Goal: Download file/media

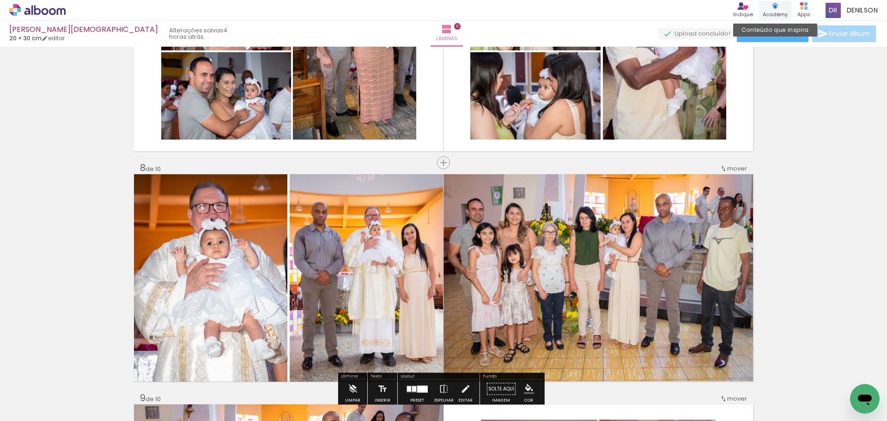
scroll to position [1443, 0]
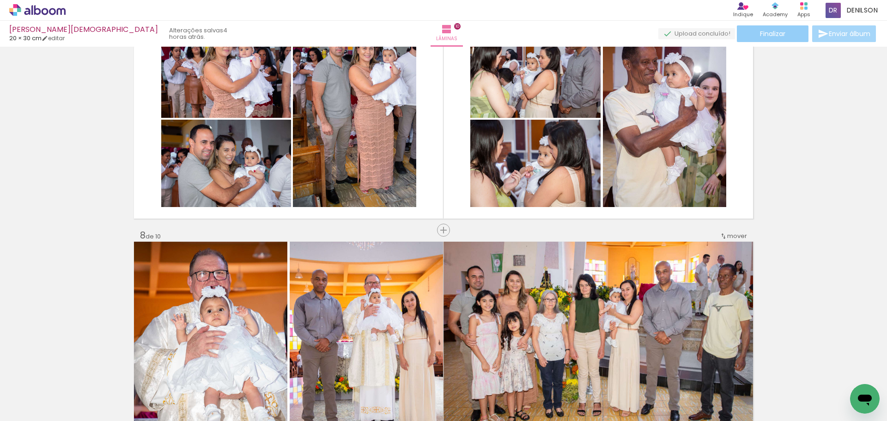
click at [777, 35] on span "Finalizar" at bounding box center [772, 33] width 25 height 6
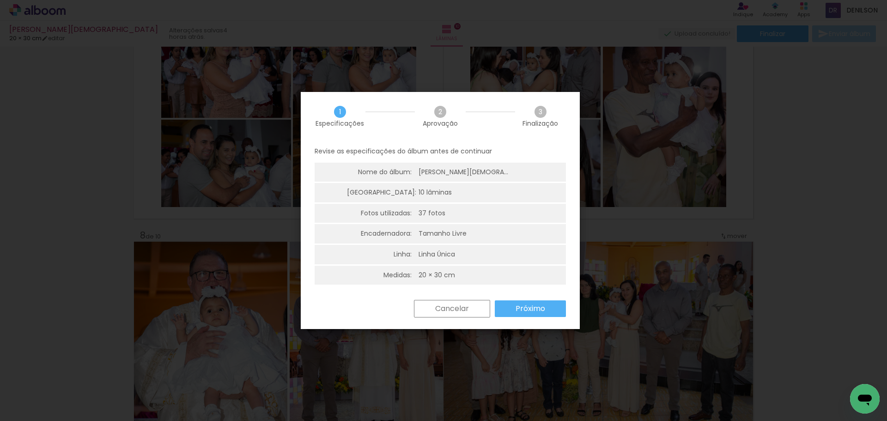
drag, startPoint x: 526, startPoint y: 309, endPoint x: 519, endPoint y: 306, distance: 7.0
click at [0, 0] on slot "Próximo" at bounding box center [0, 0] width 0 height 0
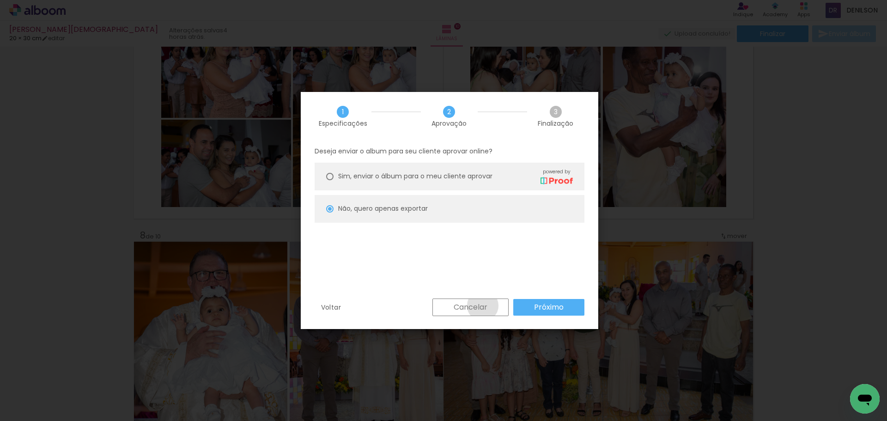
click at [0, 0] on slot "Cancelar" at bounding box center [0, 0] width 0 height 0
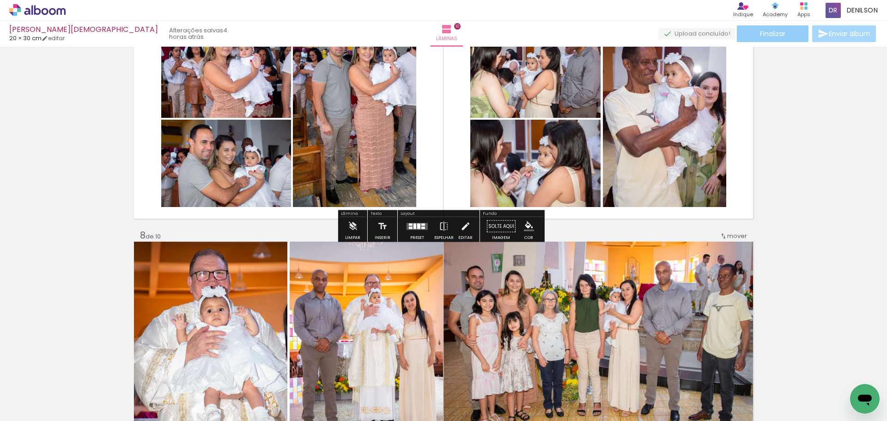
click at [768, 35] on span "Finalizar" at bounding box center [772, 33] width 25 height 6
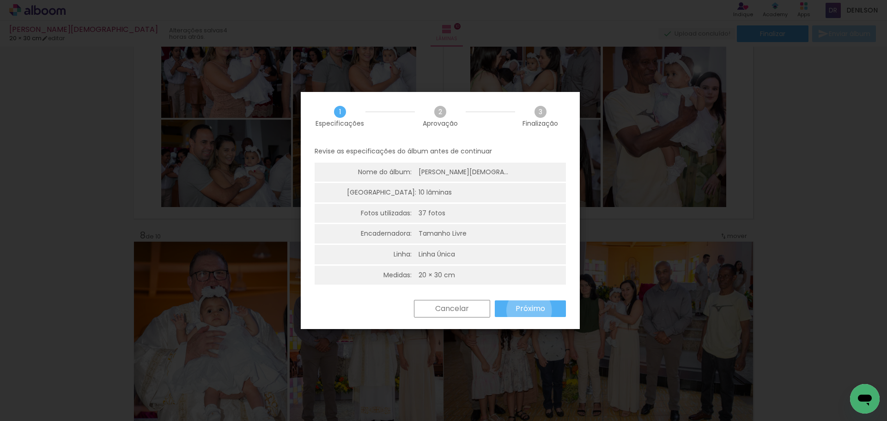
click at [0, 0] on slot "Próximo" at bounding box center [0, 0] width 0 height 0
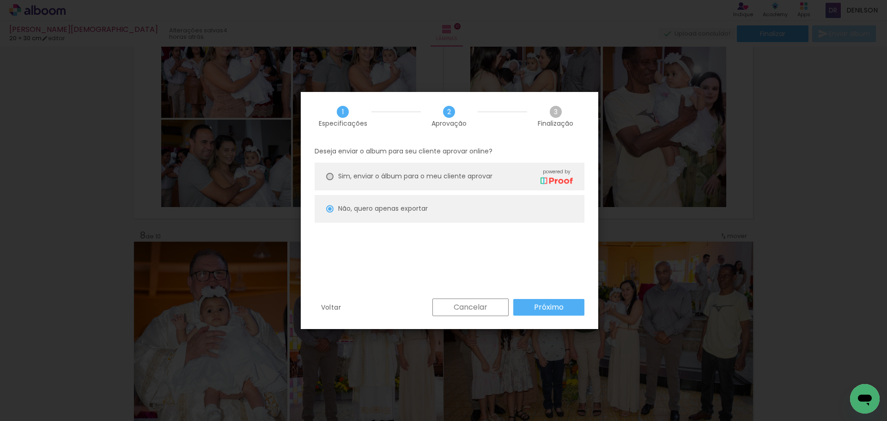
drag, startPoint x: 328, startPoint y: 177, endPoint x: 399, endPoint y: 227, distance: 87.1
click at [329, 177] on div at bounding box center [329, 176] width 7 height 7
type paper-radio-button "on"
click at [0, 0] on slot "Próximo" at bounding box center [0, 0] width 0 height 0
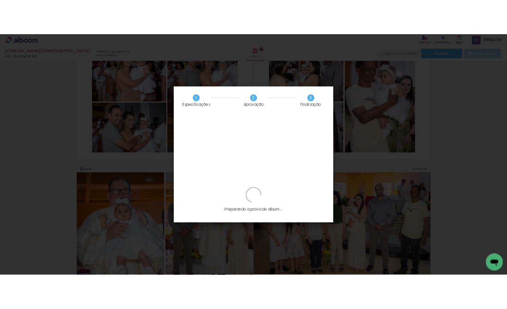
scroll to position [776, 0]
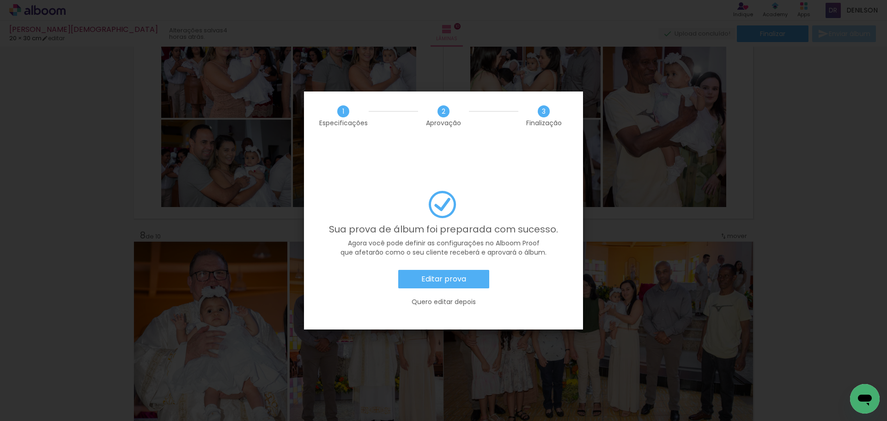
click at [0, 0] on slot "Editar prova" at bounding box center [0, 0] width 0 height 0
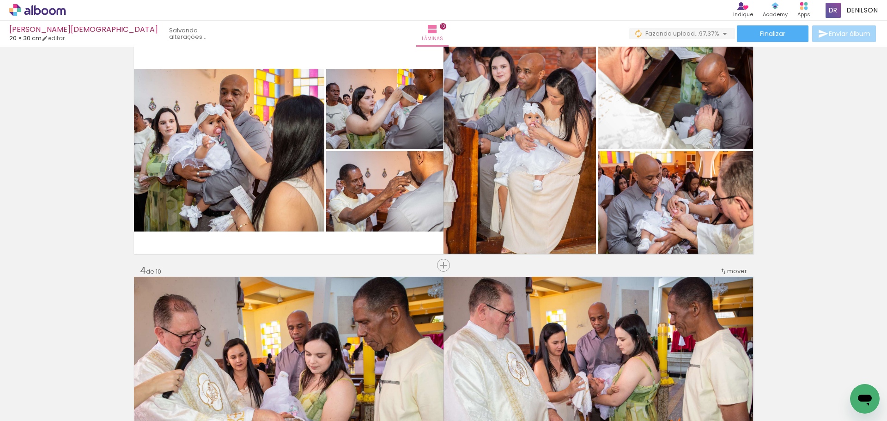
scroll to position [472, 0]
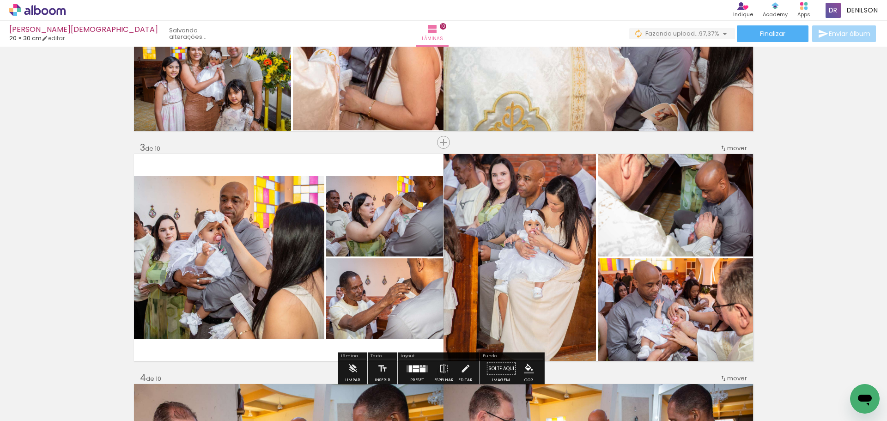
scroll to position [426, 0]
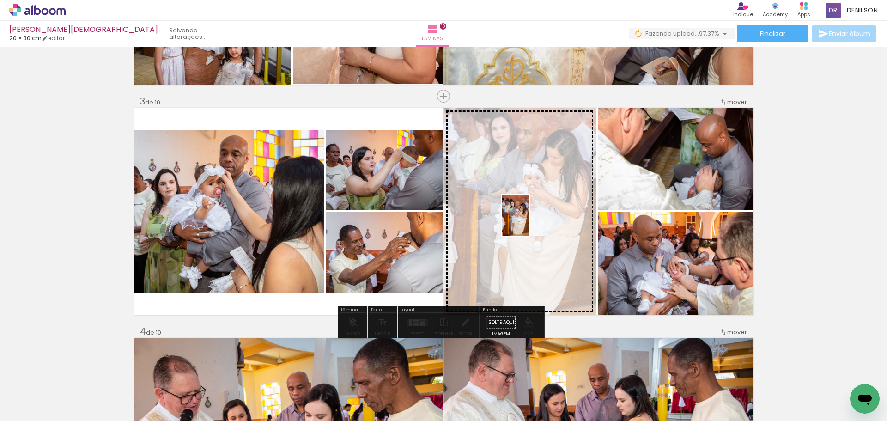
drag, startPoint x: 97, startPoint y: 391, endPoint x: 530, endPoint y: 222, distance: 464.8
click at [530, 222] on quentale-workspace at bounding box center [443, 210] width 887 height 421
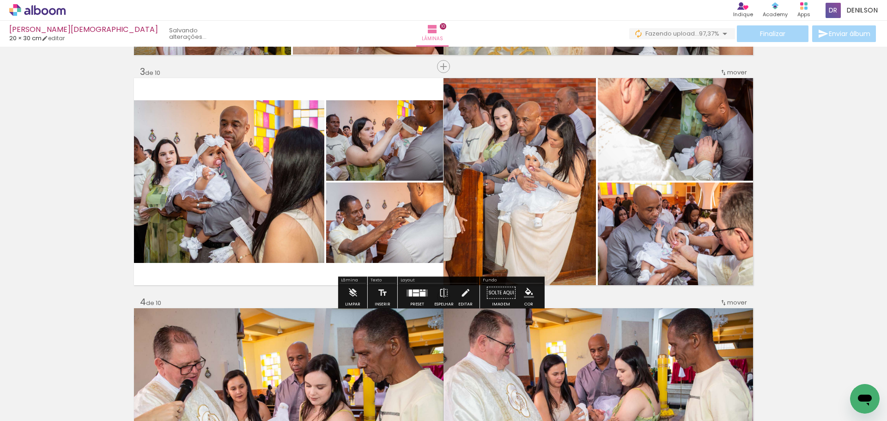
scroll to position [472, 0]
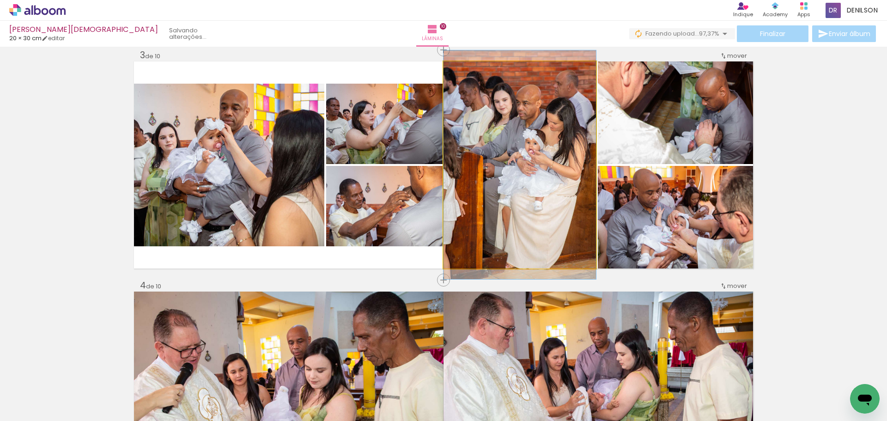
click at [550, 146] on quentale-photo at bounding box center [520, 164] width 152 height 207
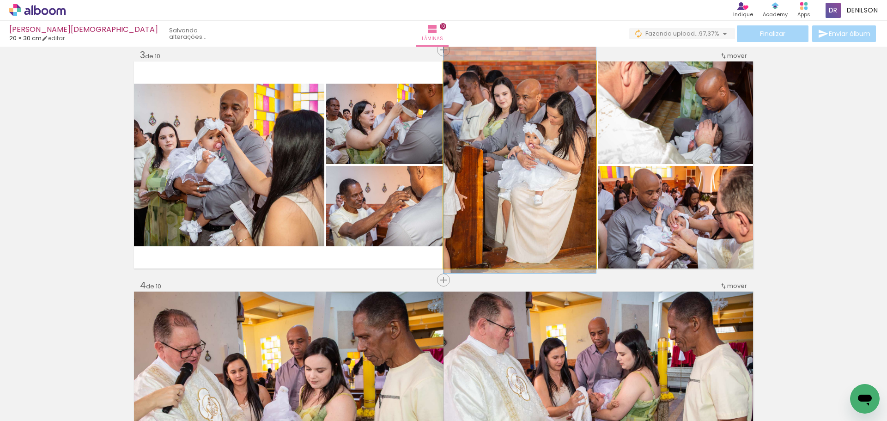
drag, startPoint x: 545, startPoint y: 153, endPoint x: 543, endPoint y: 147, distance: 6.3
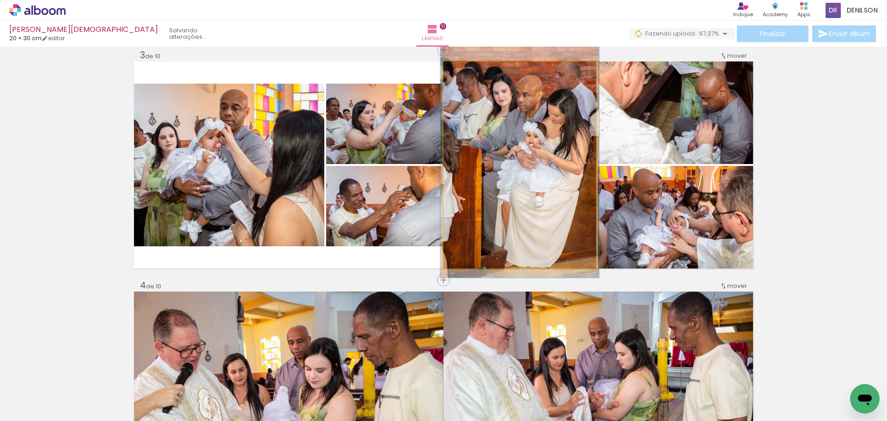
type paper-slider "104"
click at [463, 73] on div at bounding box center [467, 71] width 8 height 8
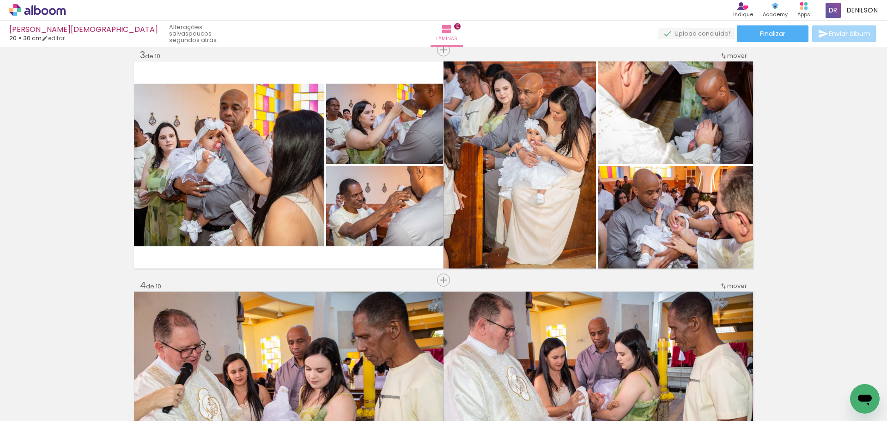
click at [74, 370] on iron-icon at bounding box center [72, 371] width 10 height 10
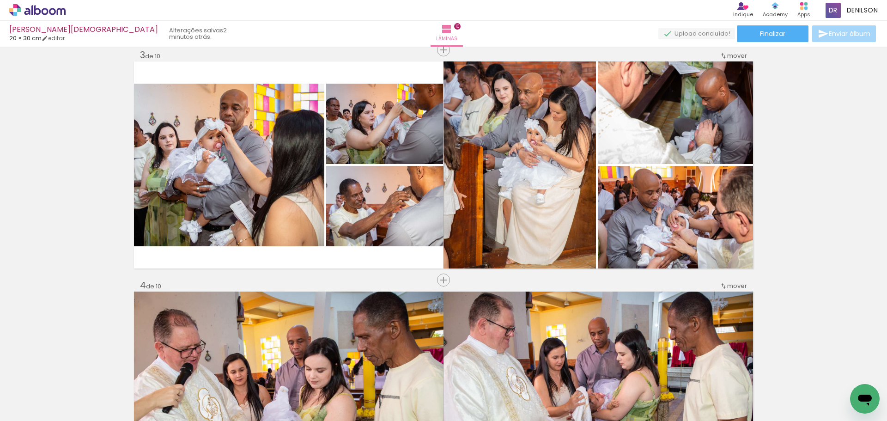
scroll to position [776, 0]
click at [775, 36] on span "Finalizar" at bounding box center [772, 33] width 25 height 6
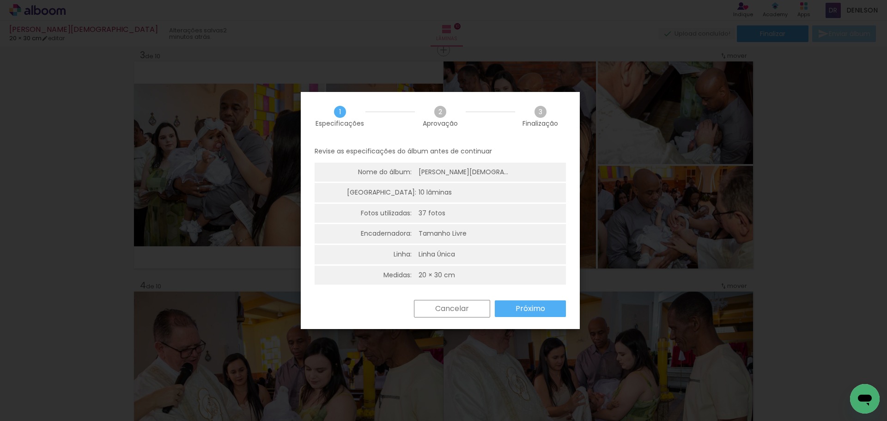
click at [0, 0] on slot "Próximo" at bounding box center [0, 0] width 0 height 0
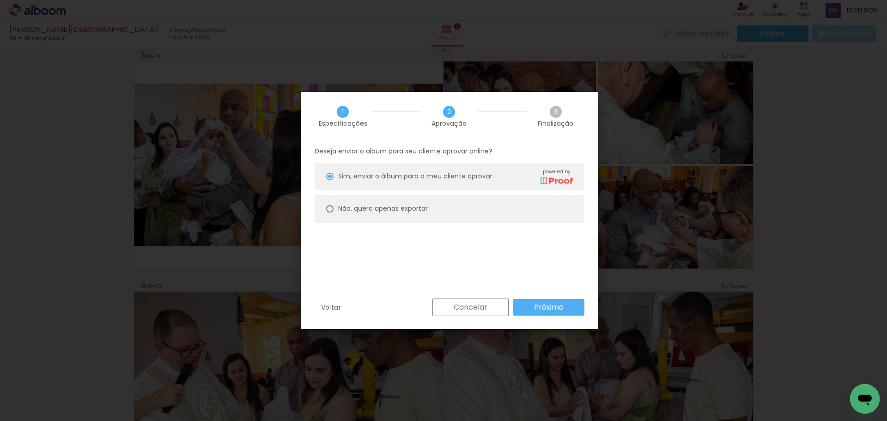
click at [334, 210] on paper-radio-button "Não, quero apenas exportar" at bounding box center [450, 209] width 270 height 28
type paper-radio-button "on"
click at [0, 0] on slot "Próximo" at bounding box center [0, 0] width 0 height 0
type input "Alta, 300 DPI"
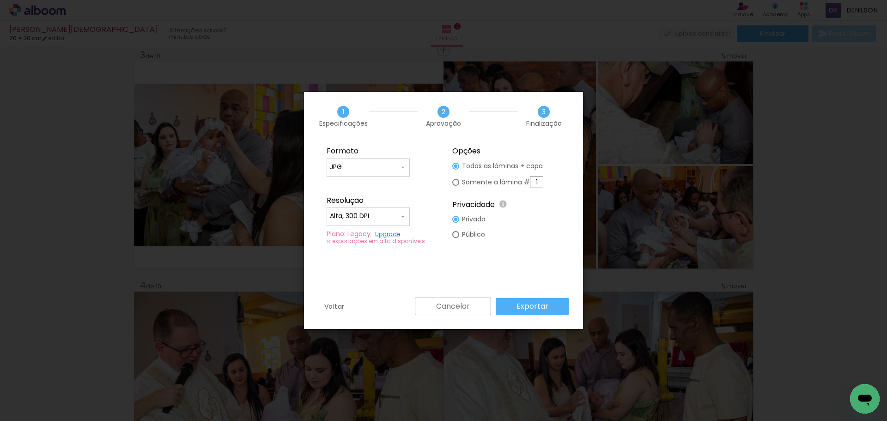
drag, startPoint x: 539, startPoint y: 182, endPoint x: 532, endPoint y: 181, distance: 6.5
click at [532, 181] on input "1" at bounding box center [536, 183] width 13 height 12
type paper-radio-button "on"
type input "3"
click at [0, 0] on slot "Exportar" at bounding box center [0, 0] width 0 height 0
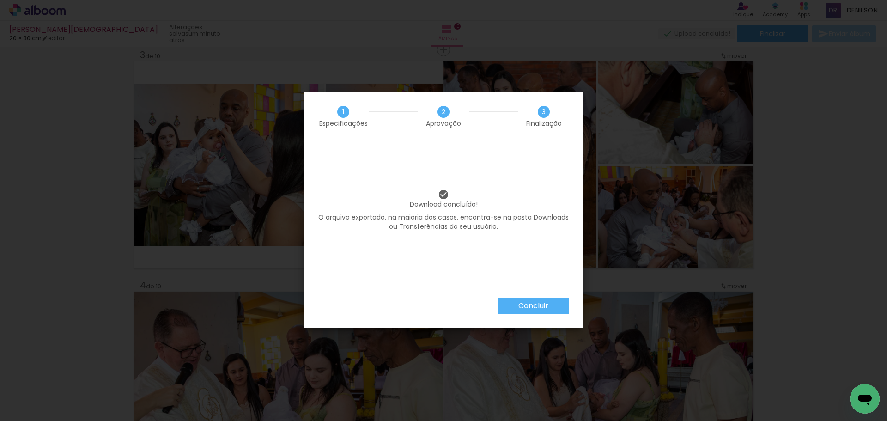
drag, startPoint x: 524, startPoint y: 307, endPoint x: 523, endPoint y: 302, distance: 5.3
click at [0, 0] on slot "Concluir" at bounding box center [0, 0] width 0 height 0
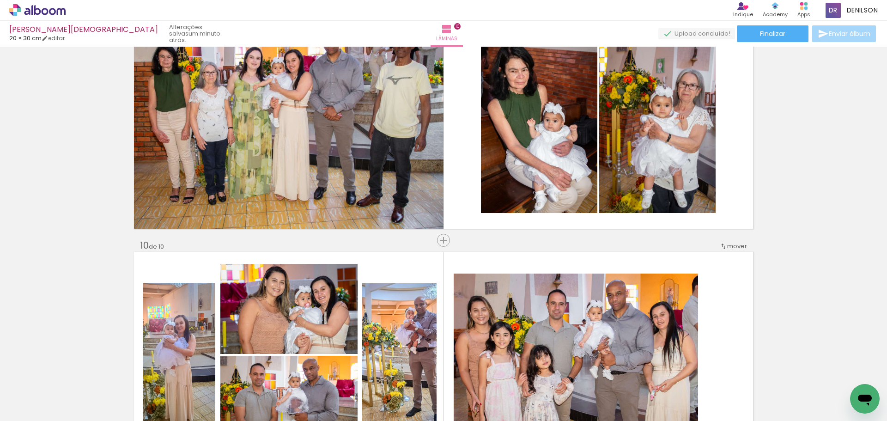
scroll to position [2076, 0]
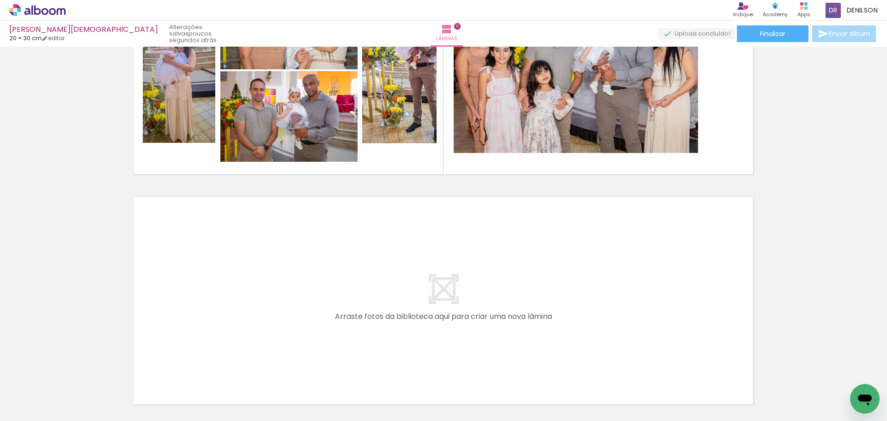
scroll to position [776, 0]
click at [43, 396] on input "Não utilizadas" at bounding box center [25, 400] width 35 height 8
click at [0, 0] on slot "Todas as fotos" at bounding box center [0, 0] width 0 height 0
type input "Todas as fotos"
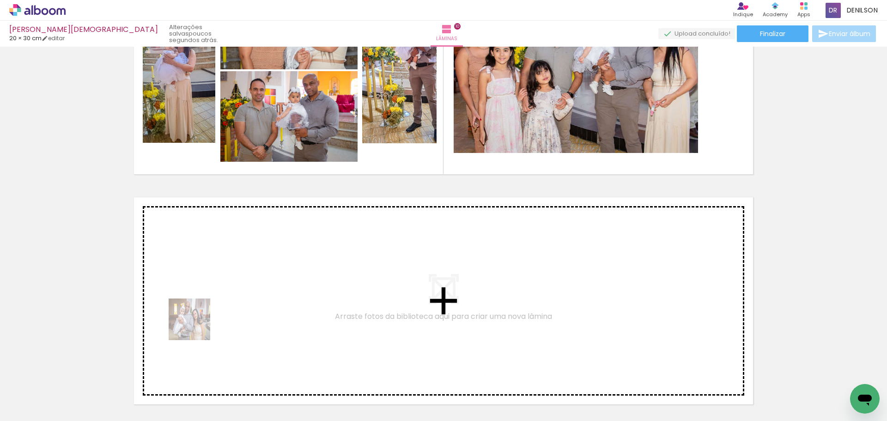
drag, startPoint x: 196, startPoint y: 326, endPoint x: 284, endPoint y: 279, distance: 99.5
click at [284, 279] on quentale-workspace at bounding box center [443, 210] width 887 height 421
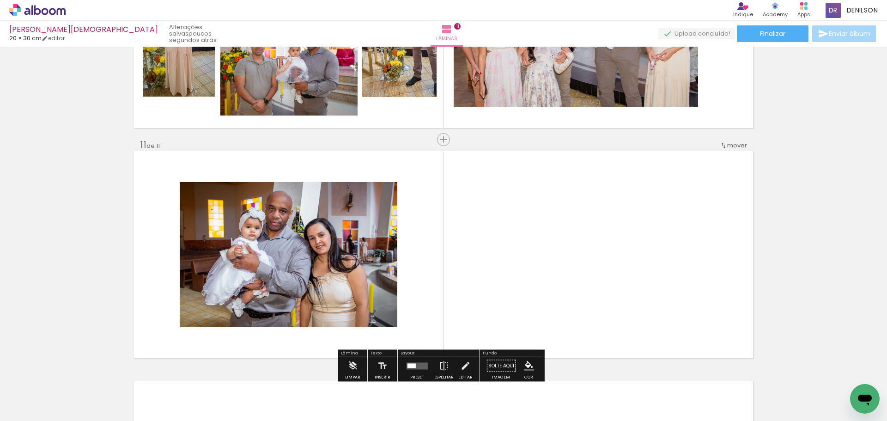
scroll to position [2273, 0]
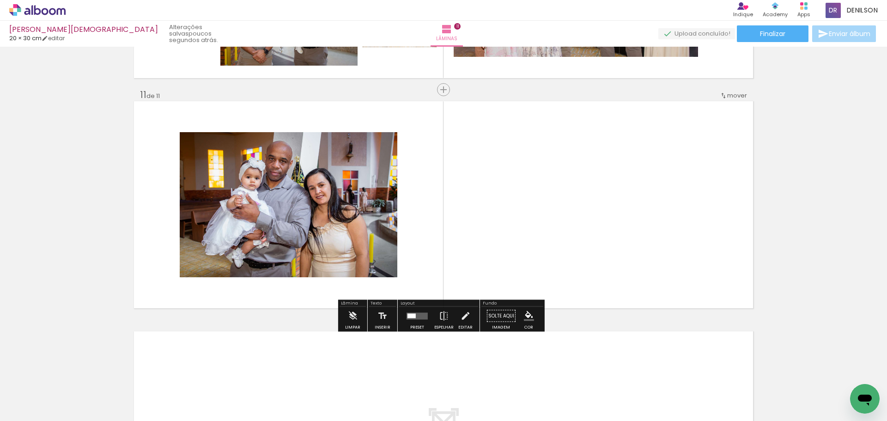
drag, startPoint x: 524, startPoint y: 315, endPoint x: 524, endPoint y: 310, distance: 5.1
click at [524, 315] on iron-icon "color picker" at bounding box center [529, 316] width 10 height 10
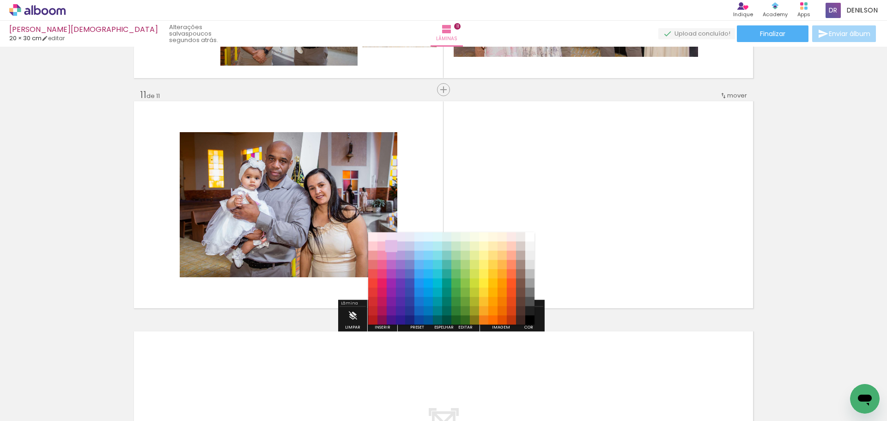
click at [390, 247] on paper-item "#e1bee7" at bounding box center [391, 246] width 9 height 9
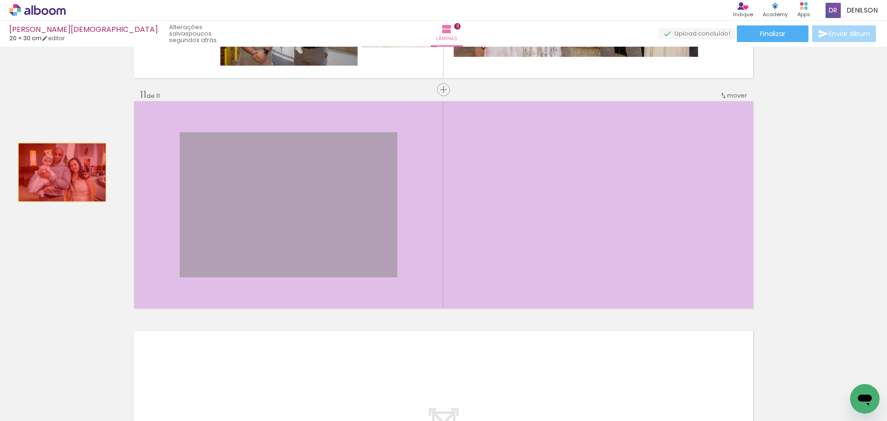
drag, startPoint x: 278, startPoint y: 216, endPoint x: 58, endPoint y: 172, distance: 223.8
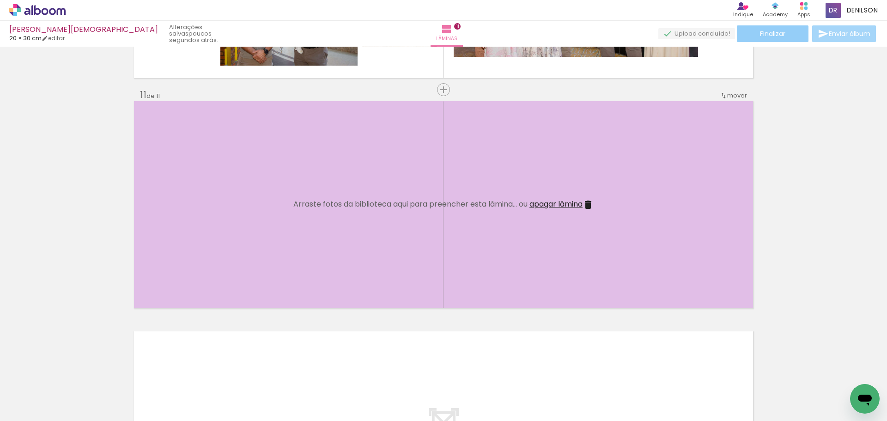
click at [775, 36] on span "Finalizar" at bounding box center [772, 33] width 25 height 6
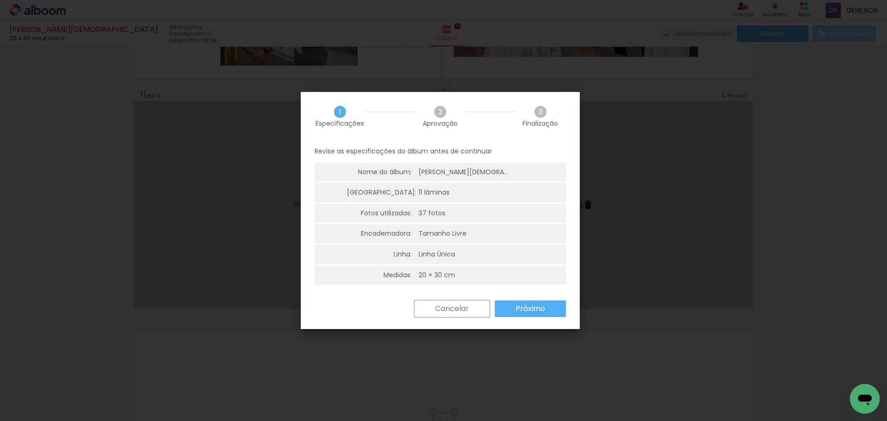
click at [0, 0] on slot "Próximo" at bounding box center [0, 0] width 0 height 0
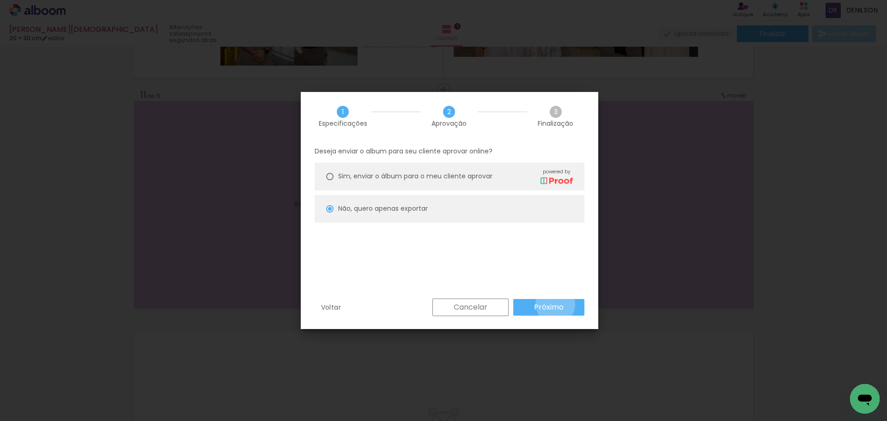
drag, startPoint x: 555, startPoint y: 304, endPoint x: 551, endPoint y: 302, distance: 4.8
click at [0, 0] on slot "Próximo" at bounding box center [0, 0] width 0 height 0
type input "Alta, 300 DPI"
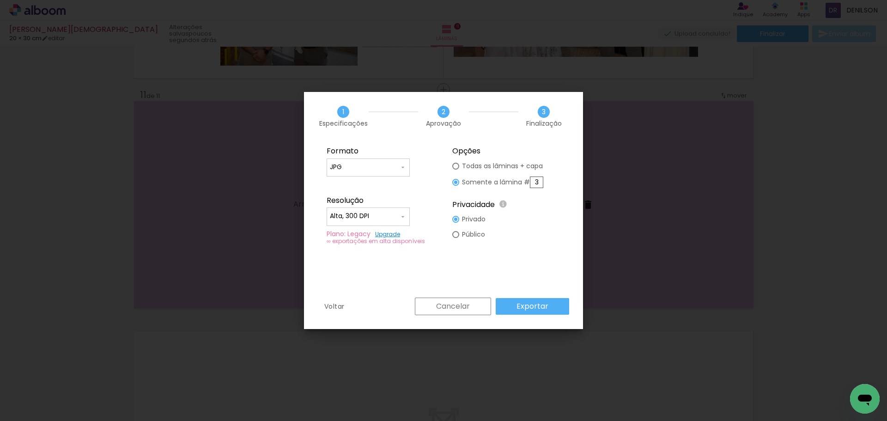
click at [541, 180] on input "3" at bounding box center [536, 183] width 13 height 12
type paper-radio-button "on"
drag, startPoint x: 542, startPoint y: 180, endPoint x: 520, endPoint y: 184, distance: 22.5
click at [0, 0] on slot "Somente a lâmina # 3" at bounding box center [0, 0] width 0 height 0
type input "11"
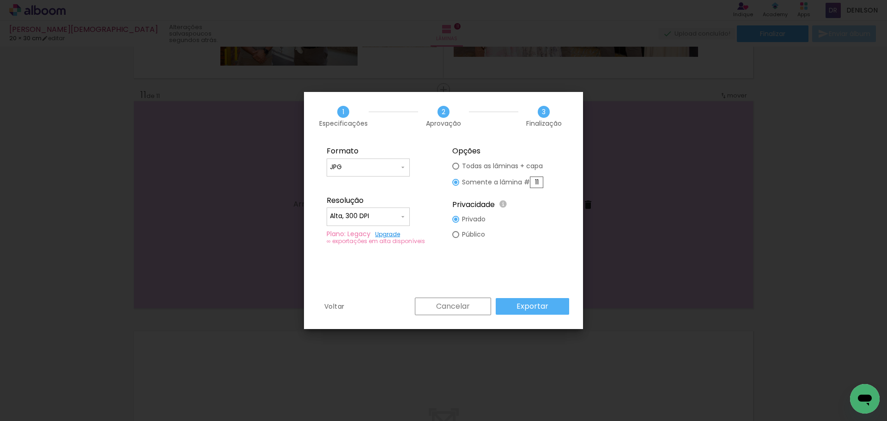
click at [0, 0] on slot "Exportar" at bounding box center [0, 0] width 0 height 0
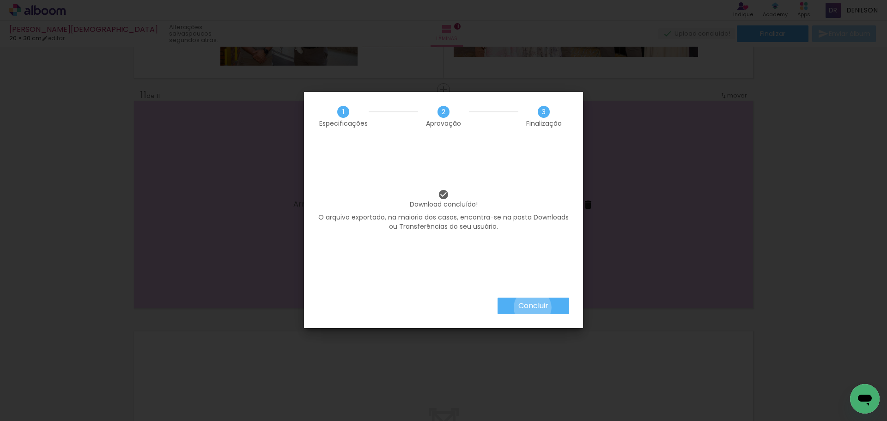
click at [0, 0] on slot "Concluir" at bounding box center [0, 0] width 0 height 0
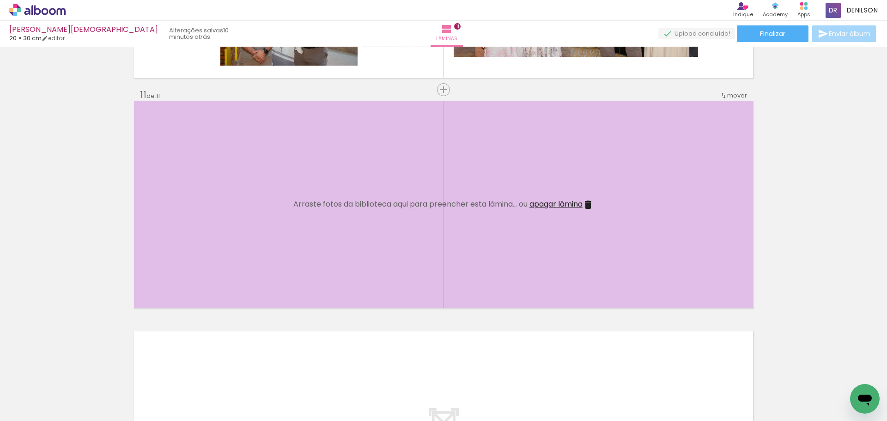
scroll to position [776, 0]
